Goal: Transaction & Acquisition: Purchase product/service

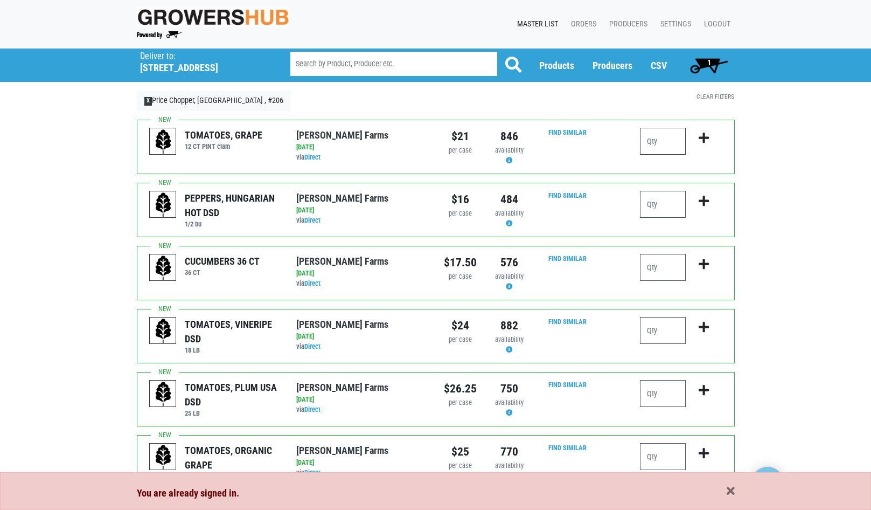
click at [669, 145] on input "number" at bounding box center [663, 141] width 46 height 27
type input "3"
click at [701, 135] on icon "submit" at bounding box center [704, 138] width 10 height 12
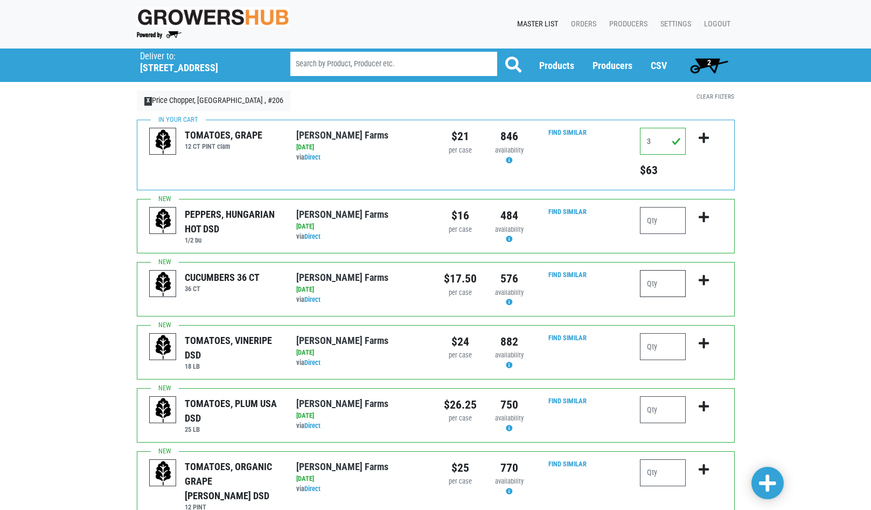
click at [666, 280] on input "number" at bounding box center [663, 283] width 46 height 27
type input "5"
click at [705, 282] on icon "submit" at bounding box center [704, 280] width 10 height 12
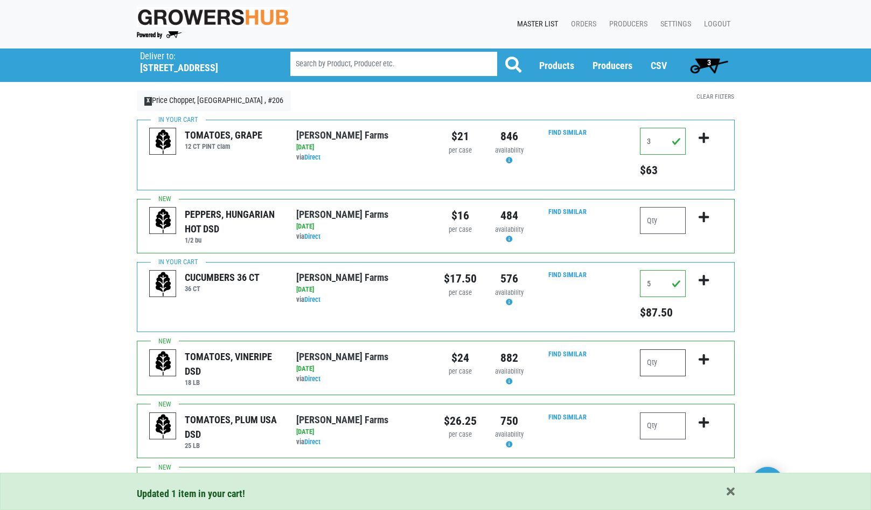
click at [663, 371] on input "number" at bounding box center [663, 362] width 46 height 27
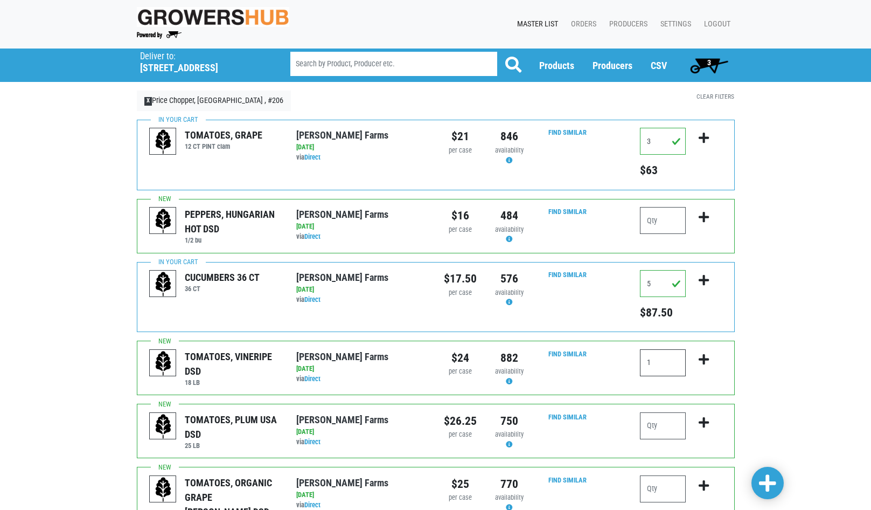
type input "1"
click at [708, 358] on icon "submit" at bounding box center [704, 359] width 10 height 12
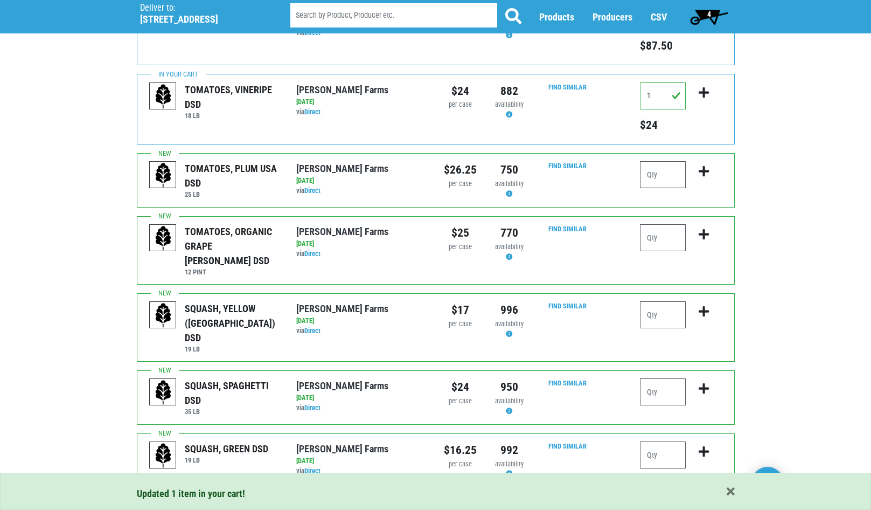
scroll to position [269, 0]
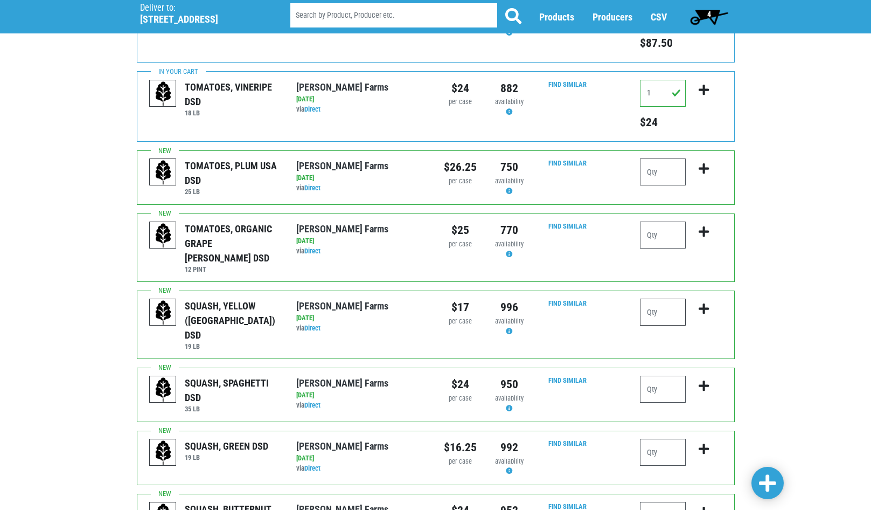
click at [659, 298] on input "number" at bounding box center [663, 311] width 46 height 27
type input "1"
click at [703, 303] on icon "submit" at bounding box center [704, 309] width 10 height 12
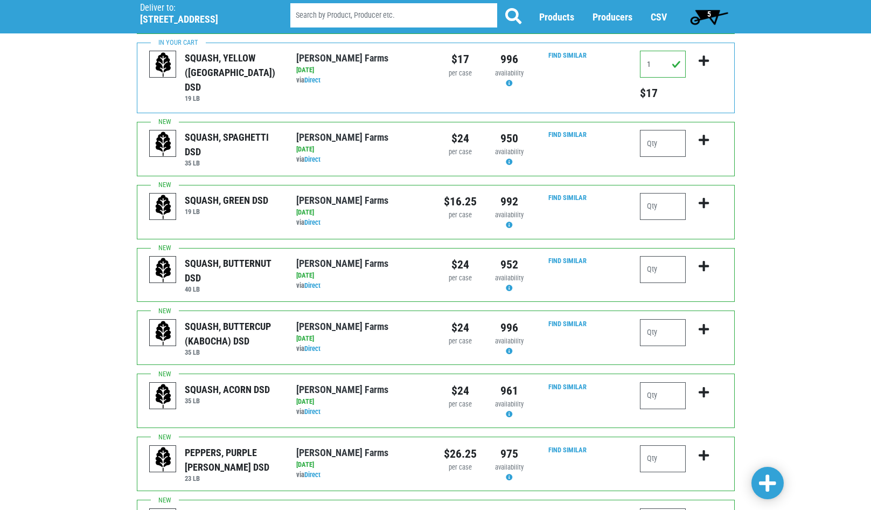
scroll to position [539, 0]
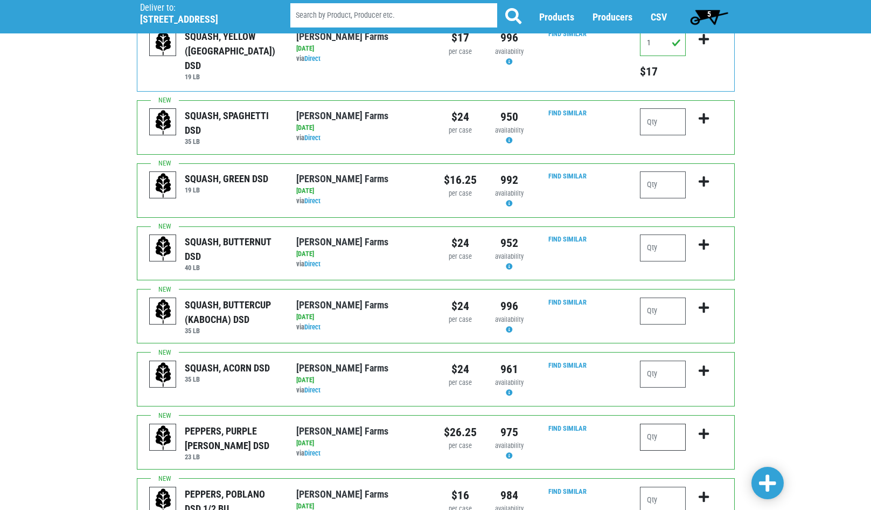
click at [674, 423] on input "number" at bounding box center [663, 436] width 46 height 27
type input "1"
click at [703, 428] on icon "submit" at bounding box center [704, 434] width 10 height 12
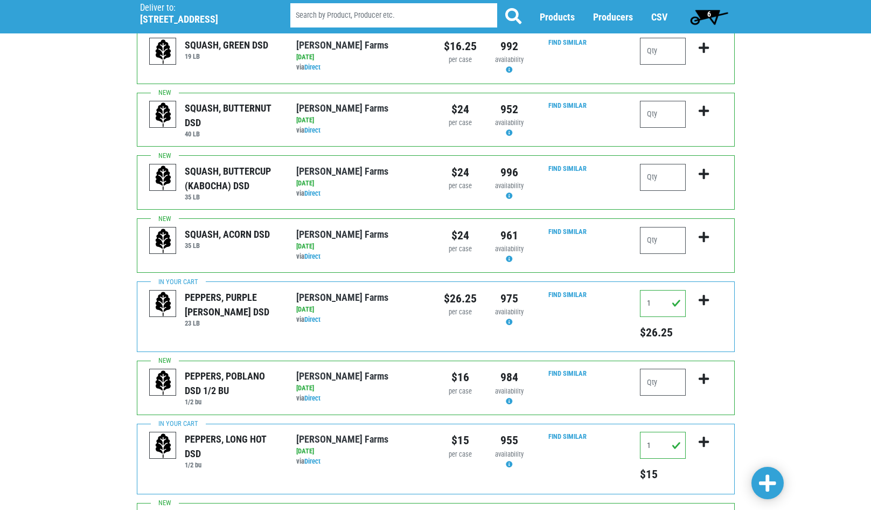
scroll to position [672, 0]
click at [707, 13] on span "6" at bounding box center [709, 14] width 4 height 9
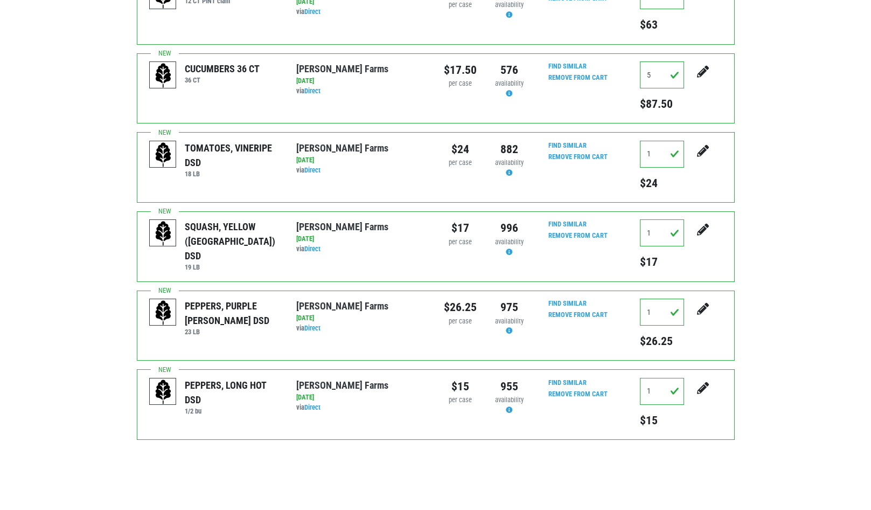
scroll to position [269, 0]
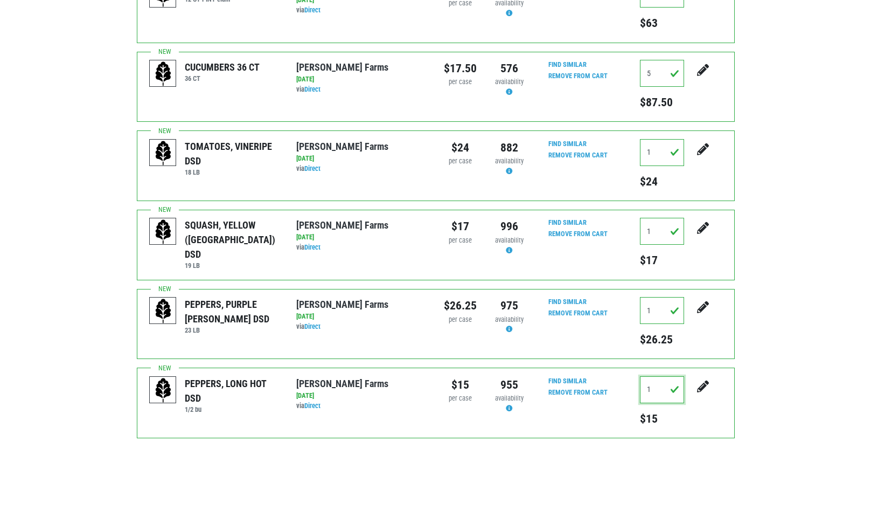
click at [660, 386] on input "1" at bounding box center [662, 389] width 44 height 27
type input "0"
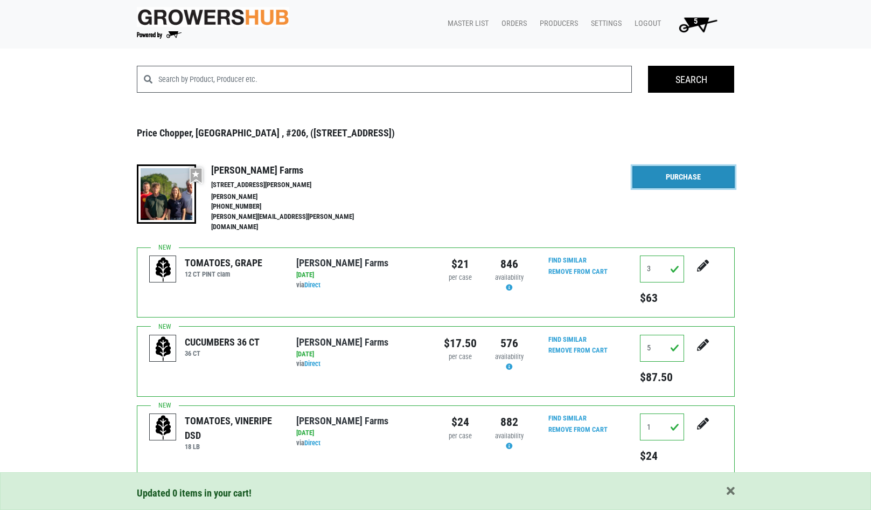
click at [689, 176] on link "Purchase" at bounding box center [683, 177] width 102 height 23
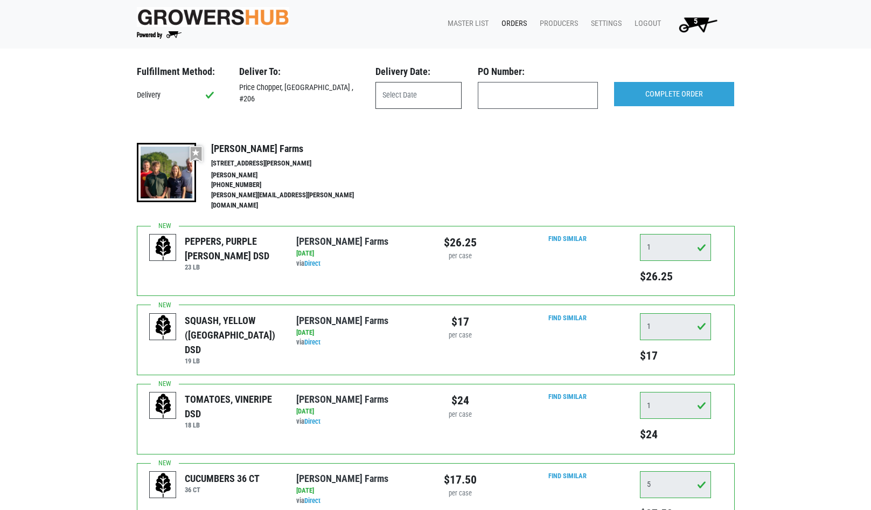
click at [397, 99] on input "text" at bounding box center [418, 95] width 86 height 27
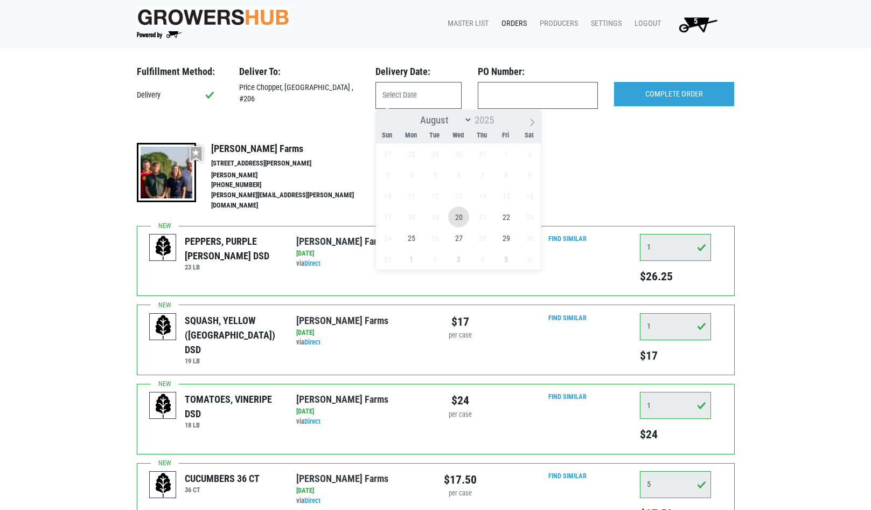
click at [457, 213] on span "20" at bounding box center [458, 216] width 21 height 21
type input "[DATE]"
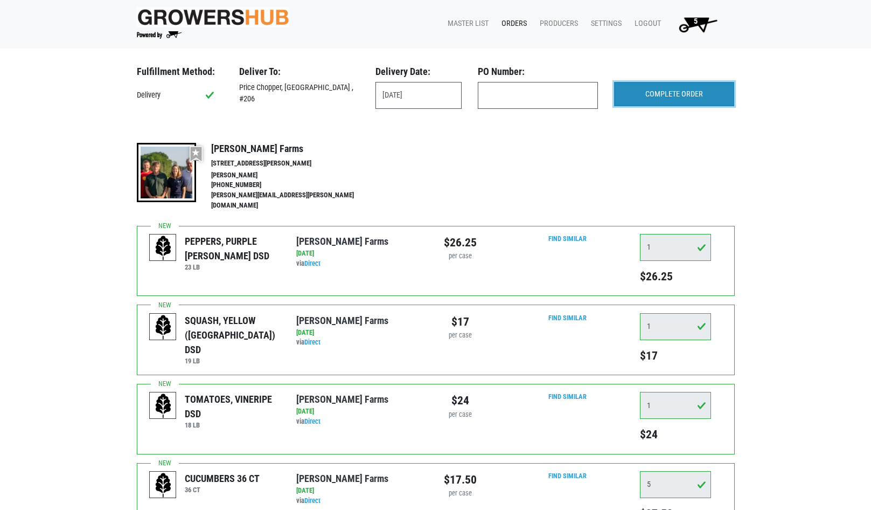
click at [682, 94] on input "COMPLETE ORDER" at bounding box center [674, 94] width 120 height 25
